Goal: Information Seeking & Learning: Learn about a topic

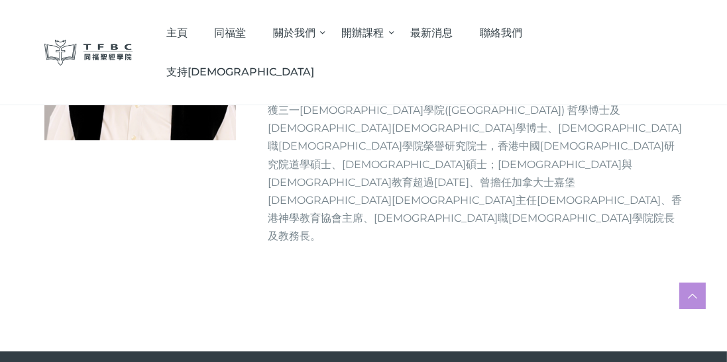
scroll to position [172, 0]
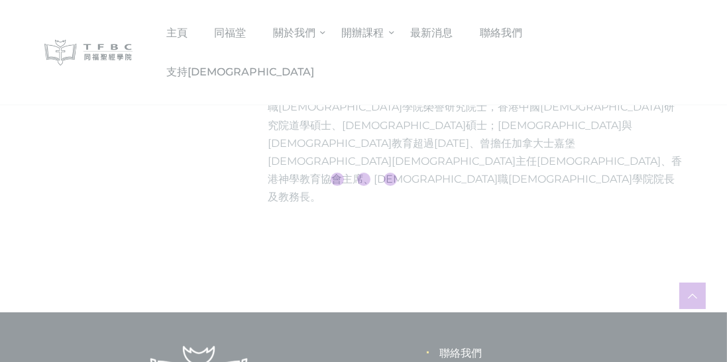
scroll to position [236, 0]
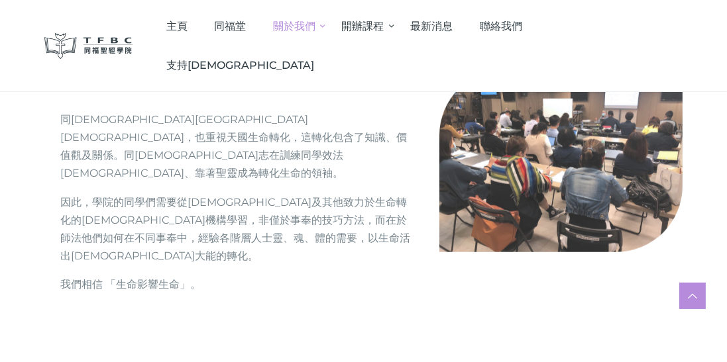
scroll to position [1584, 0]
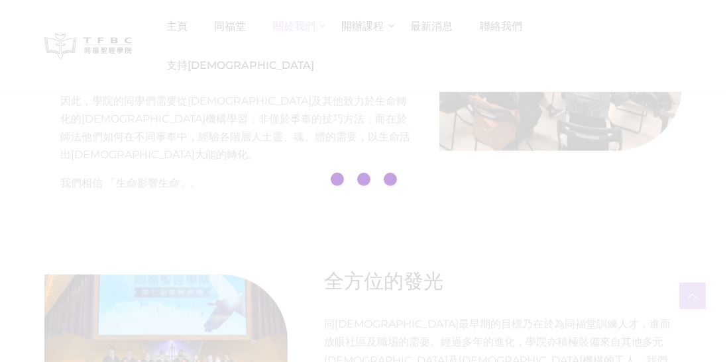
scroll to position [1631, 0]
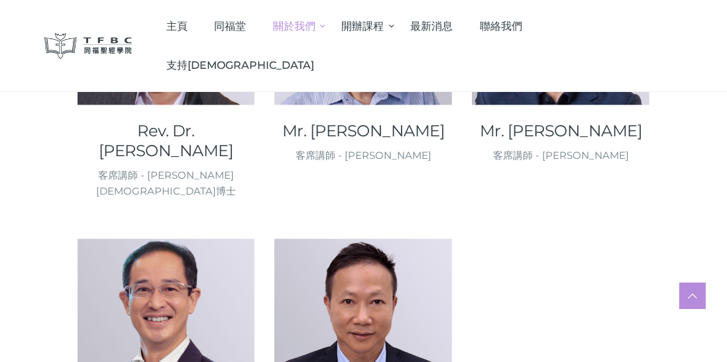
scroll to position [1763, 0]
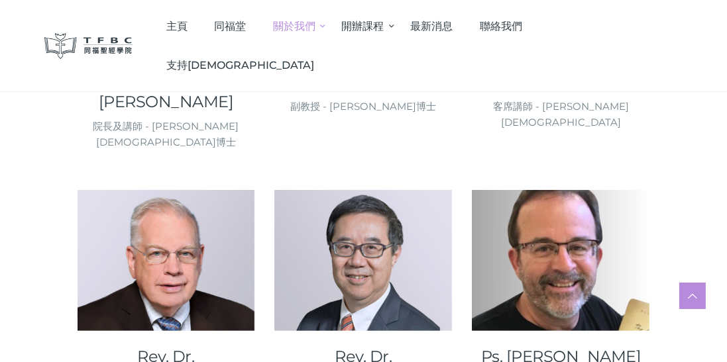
scroll to position [378, 0]
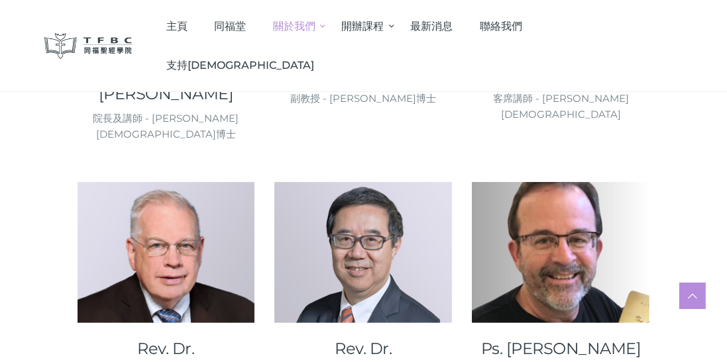
click at [168, 256] on div at bounding box center [167, 252] width 178 height 141
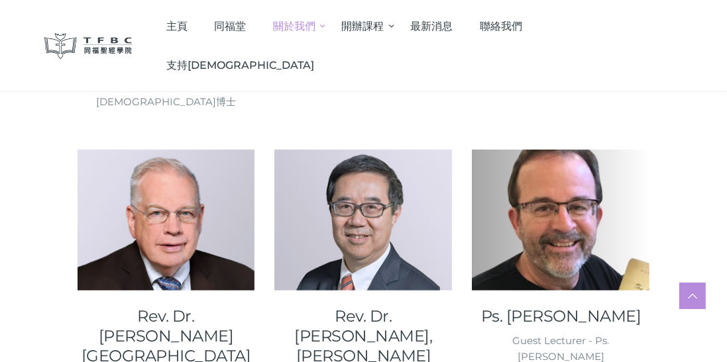
scroll to position [414, 0]
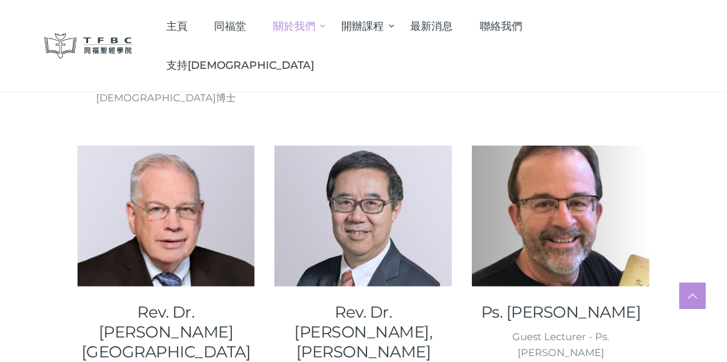
click at [551, 202] on div at bounding box center [561, 216] width 178 height 141
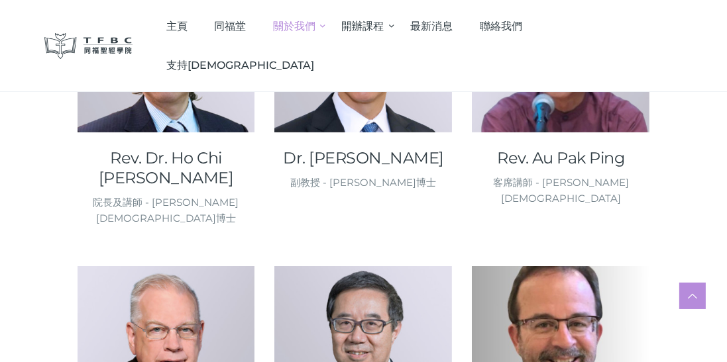
scroll to position [287, 0]
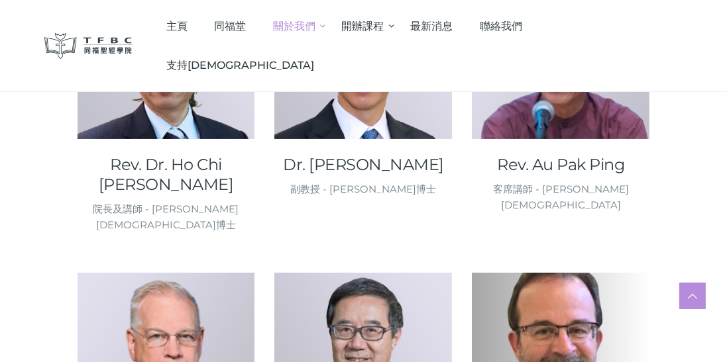
click at [178, 90] on div at bounding box center [167, 68] width 178 height 141
click at [168, 194] on link "Rev. Dr. Ho Chi Dik, Peter" at bounding box center [167, 175] width 178 height 40
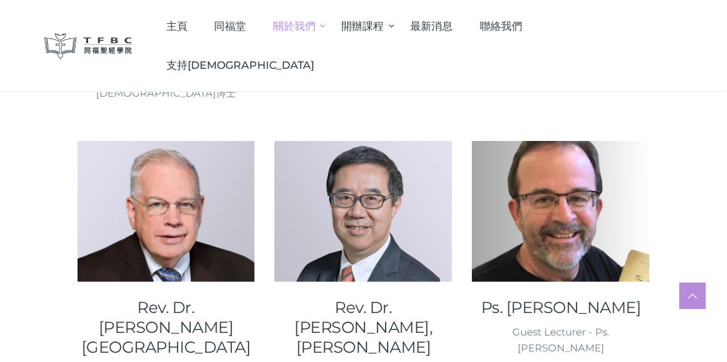
scroll to position [459, 0]
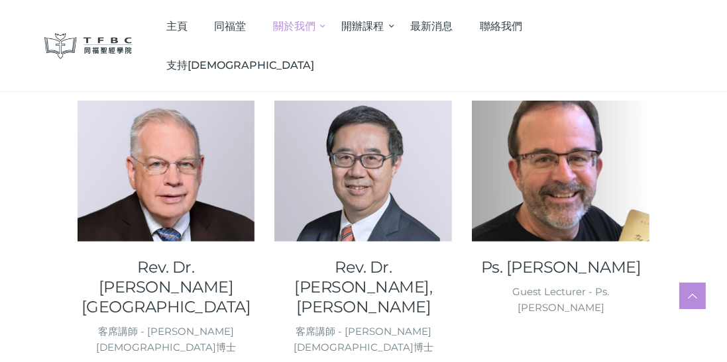
click at [170, 324] on div "客席講師 - [PERSON_NAME][DEMOGRAPHIC_DATA]博士" at bounding box center [167, 340] width 178 height 32
click at [159, 258] on link "Rev. Dr. Balcombe, Dennis" at bounding box center [167, 288] width 178 height 60
click at [542, 284] on div "Guest Lecturer - Ps. Allen Faubion" at bounding box center [561, 300] width 178 height 32
click at [549, 258] on link "Ps. Faubion, Allen E." at bounding box center [561, 268] width 178 height 20
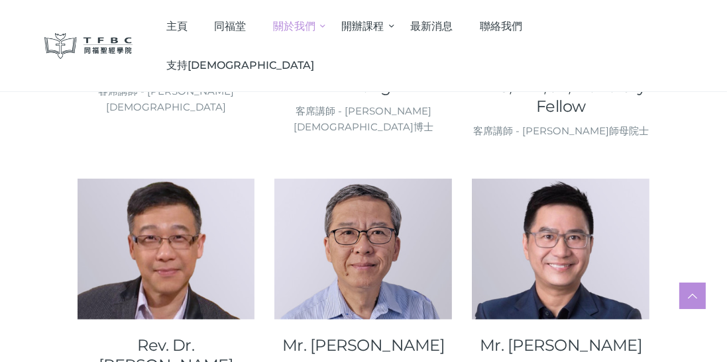
scroll to position [1566, 0]
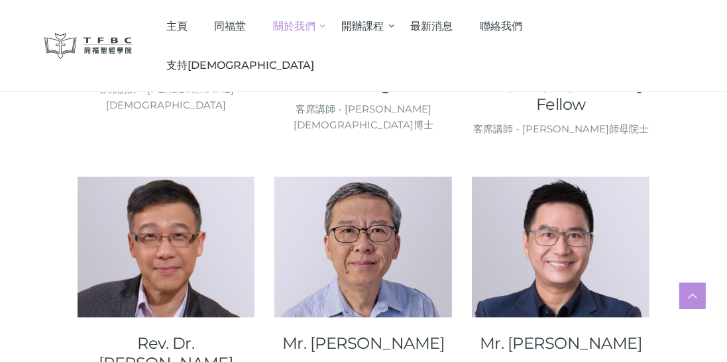
click at [565, 334] on link "Mr. [PERSON_NAME]" at bounding box center [561, 344] width 178 height 20
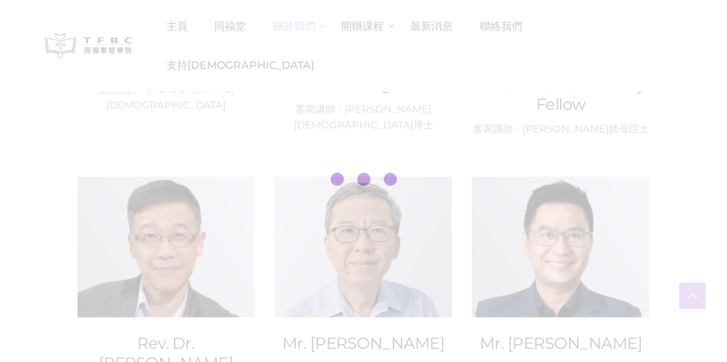
scroll to position [1630, 0]
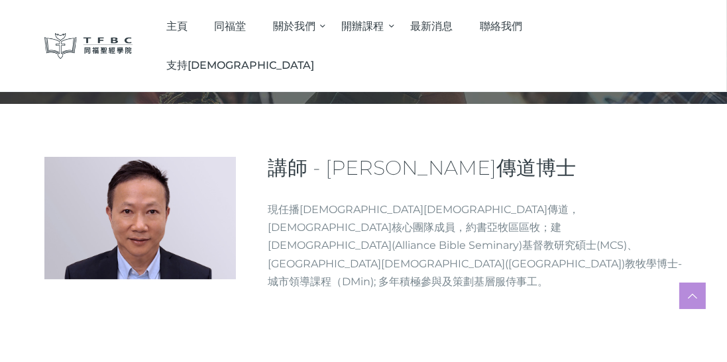
scroll to position [138, 0]
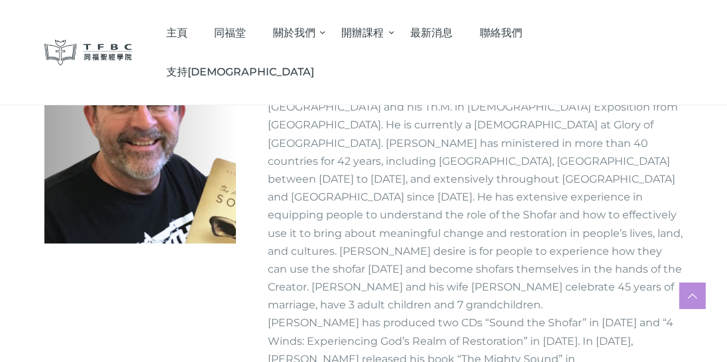
scroll to position [131, 0]
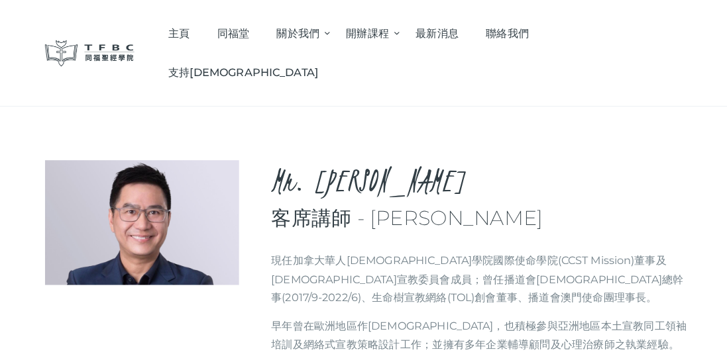
click at [188, 28] on span "主頁" at bounding box center [176, 33] width 21 height 13
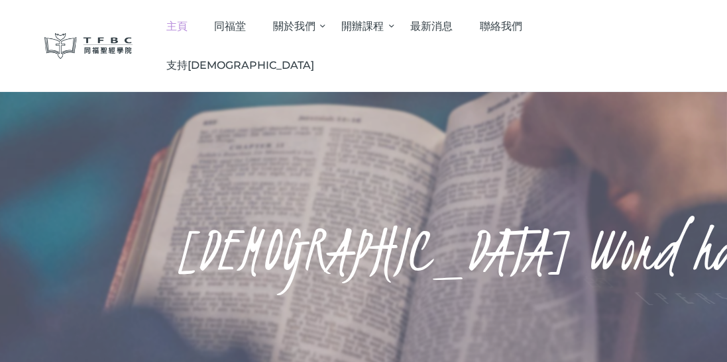
click at [453, 20] on span "最新消息" at bounding box center [431, 26] width 42 height 13
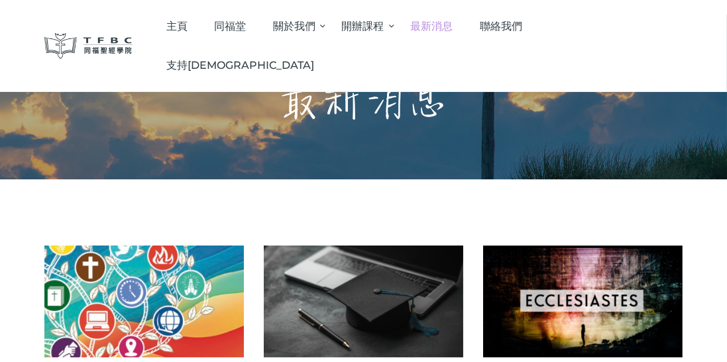
scroll to position [35, 0]
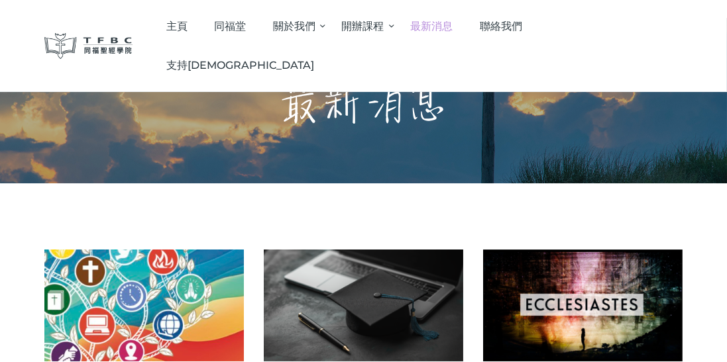
click at [246, 21] on span "同福堂" at bounding box center [230, 26] width 32 height 13
